Goal: Information Seeking & Learning: Learn about a topic

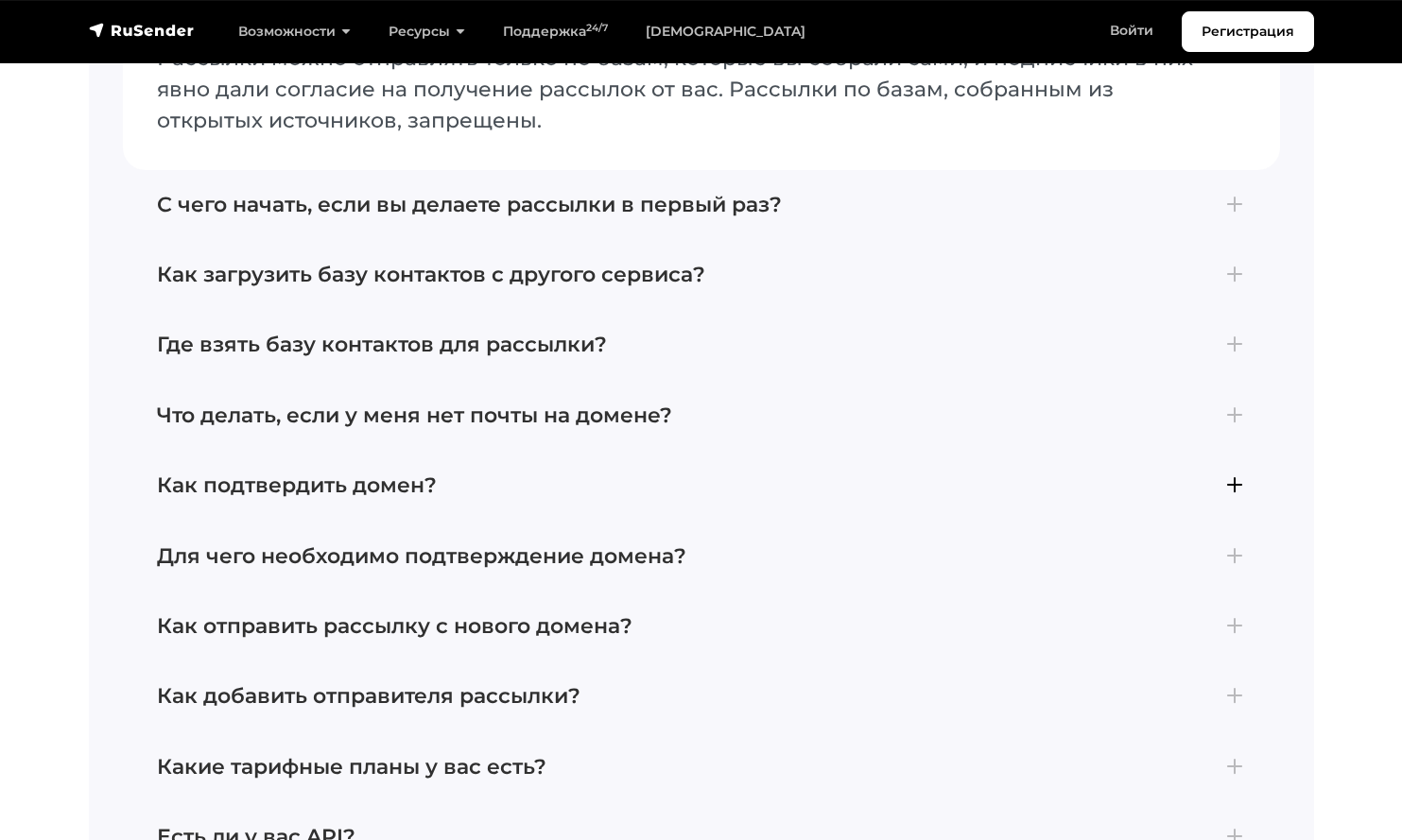
scroll to position [7105, 0]
